Goal: Transaction & Acquisition: Purchase product/service

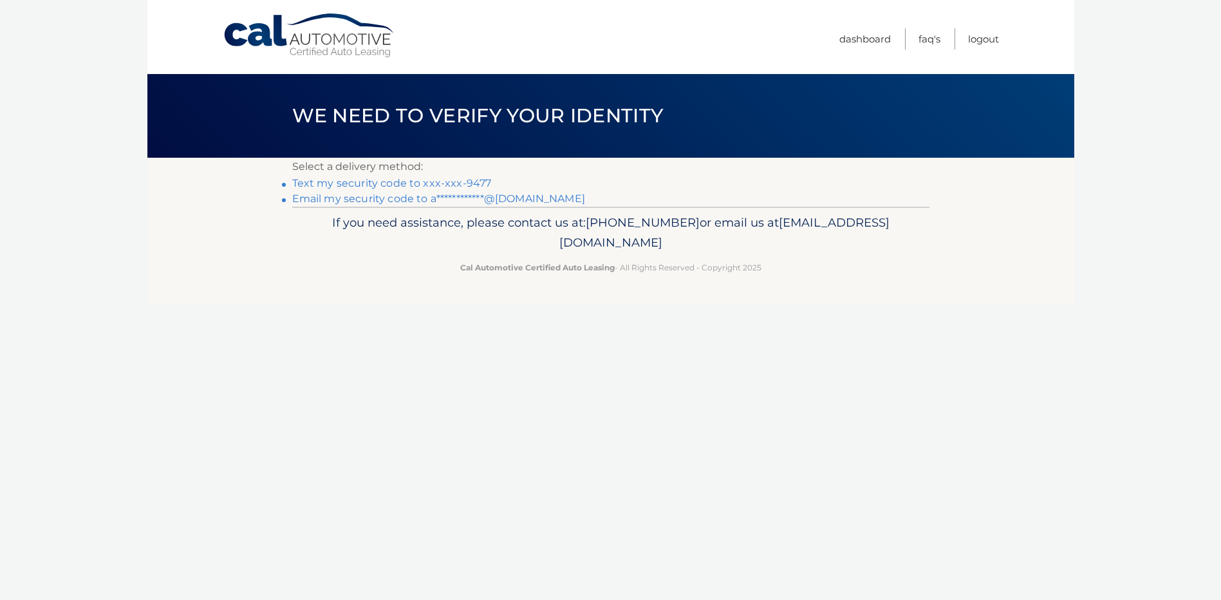
click at [335, 183] on link "Text my security code to xxx-xxx-9477" at bounding box center [392, 183] width 200 height 12
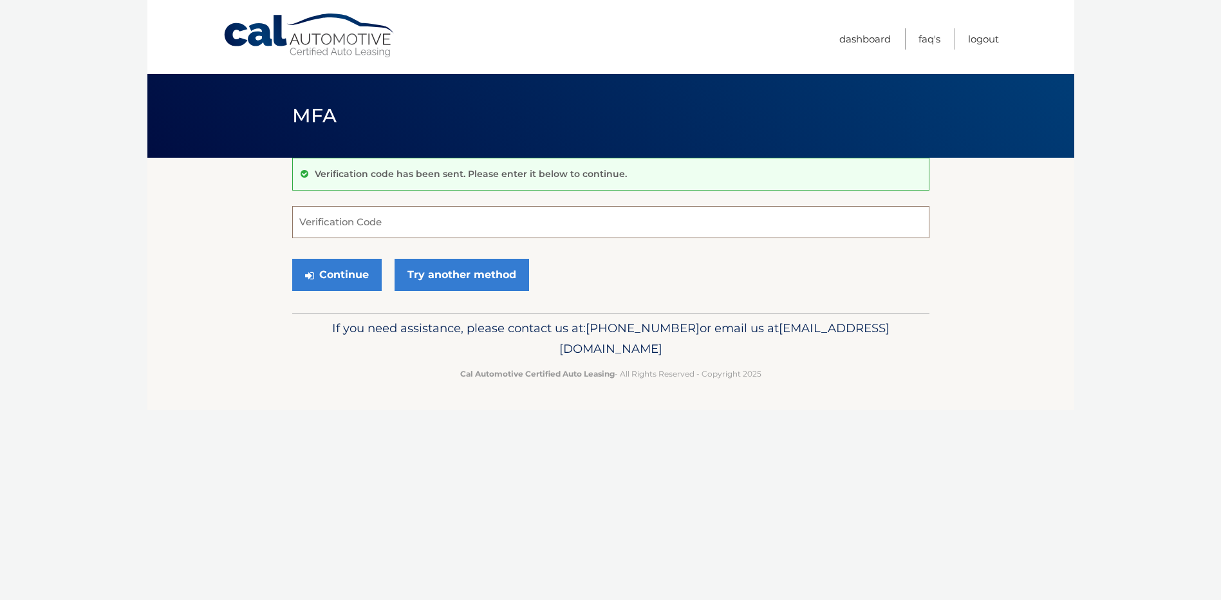
click at [302, 216] on input "Verification Code" at bounding box center [610, 222] width 637 height 32
type input "681360"
click at [326, 266] on button "Continue" at bounding box center [336, 275] width 89 height 32
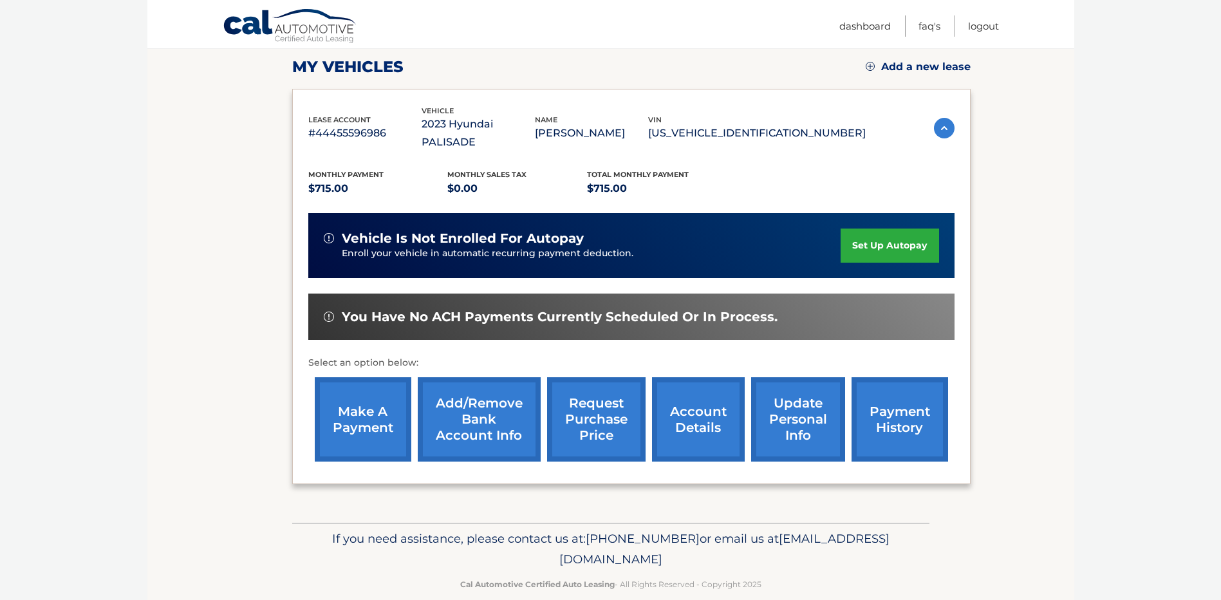
scroll to position [177, 0]
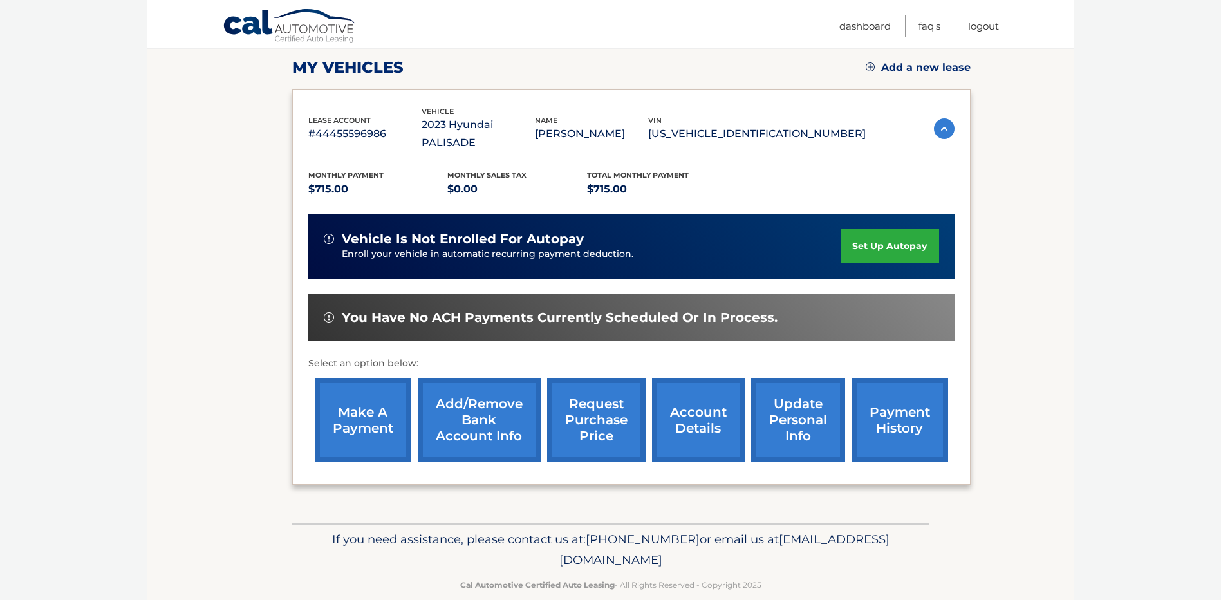
click at [366, 388] on link "make a payment" at bounding box center [363, 420] width 97 height 84
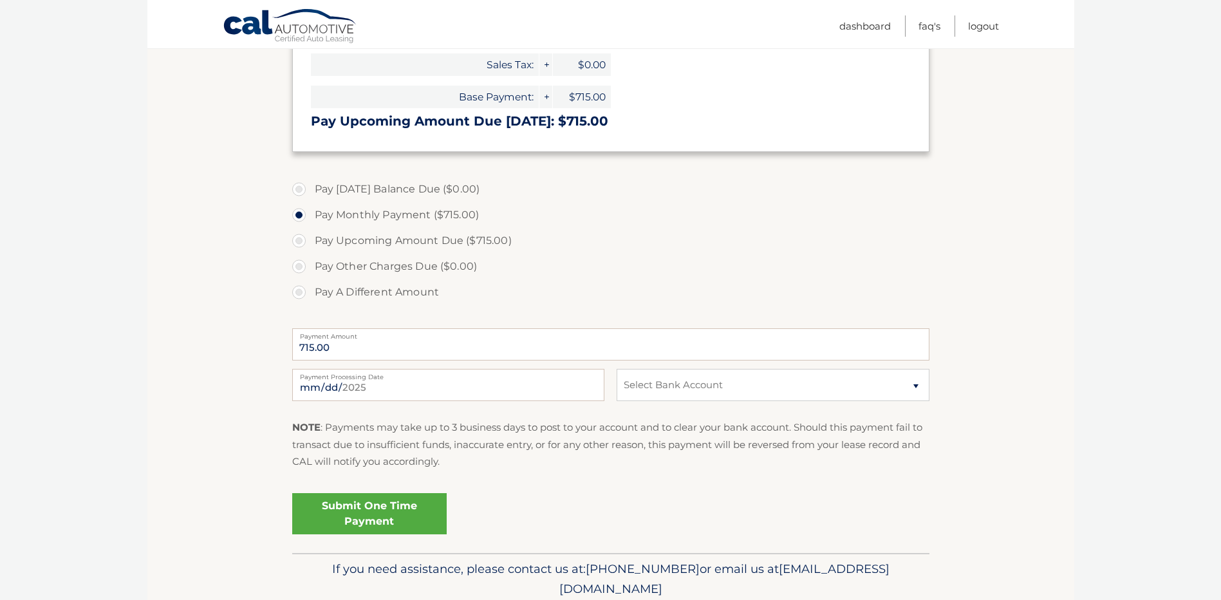
scroll to position [272, 0]
select select "MjQ0Mzc4ZDgtN2YyMy00MDZjLTllYWYtZDY1ZWUyYmM5Mjk0"
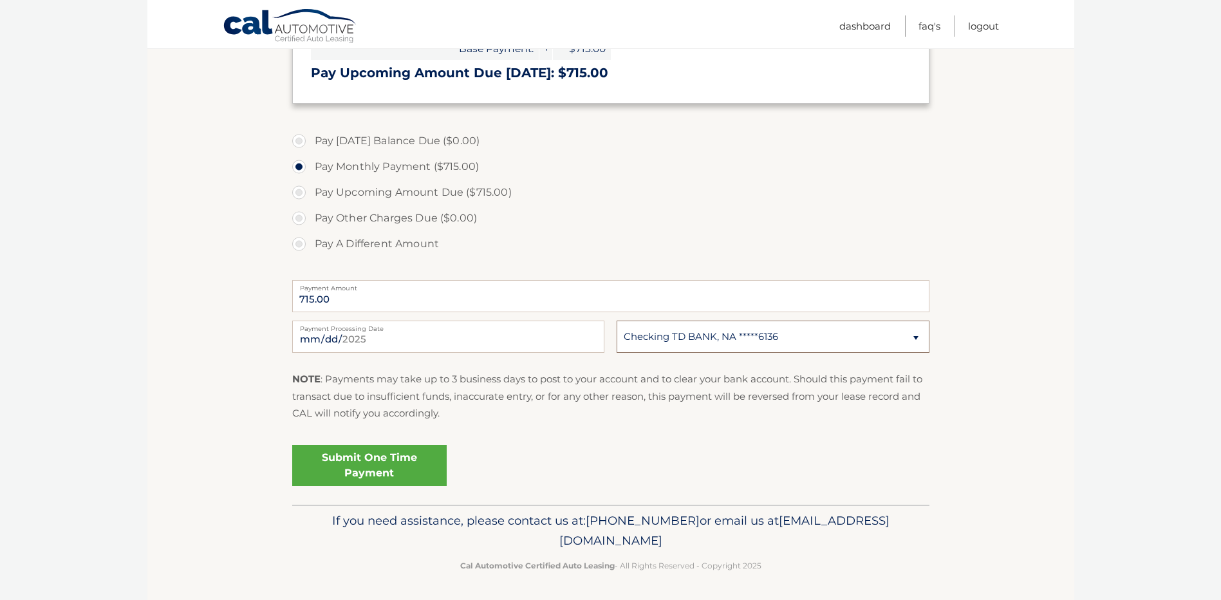
scroll to position [317, 0]
click at [395, 460] on link "Submit One Time Payment" at bounding box center [369, 465] width 154 height 41
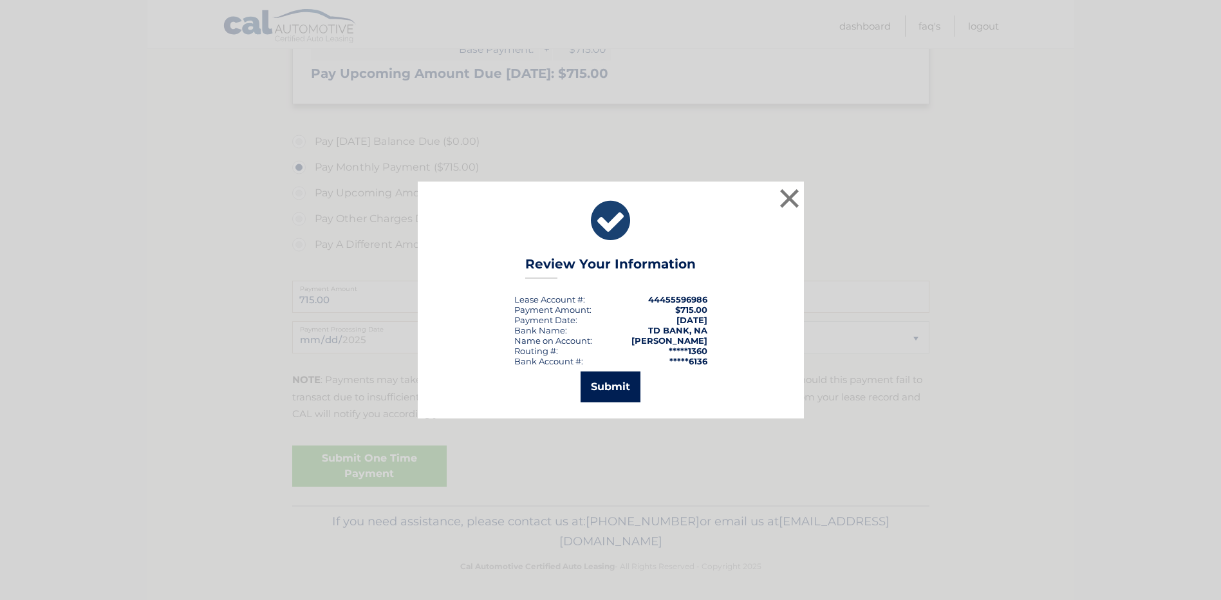
click at [614, 386] on button "Submit" at bounding box center [611, 386] width 60 height 31
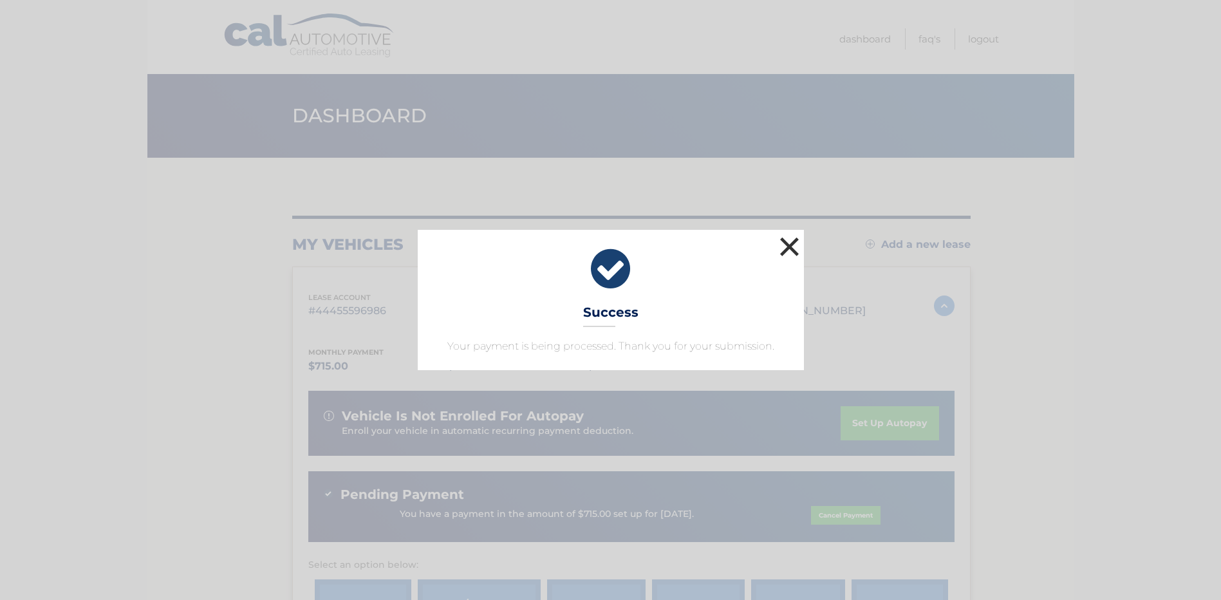
click at [791, 243] on button "×" at bounding box center [790, 247] width 26 height 26
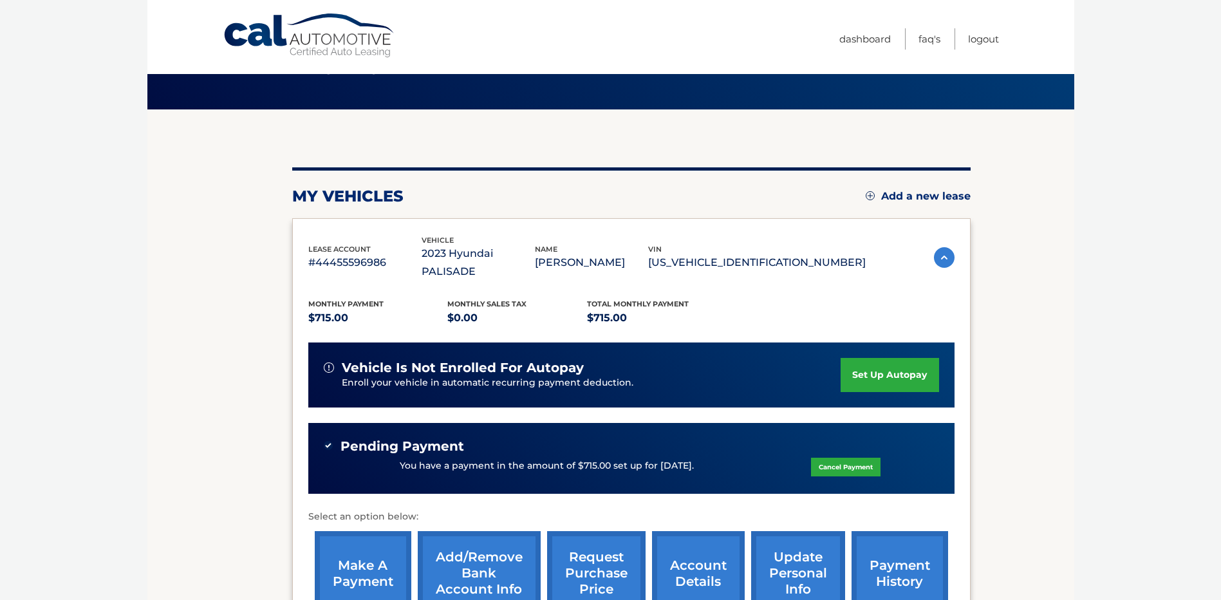
scroll to position [48, 0]
click at [985, 38] on link "Logout" at bounding box center [983, 38] width 31 height 21
